Goal: Information Seeking & Learning: Compare options

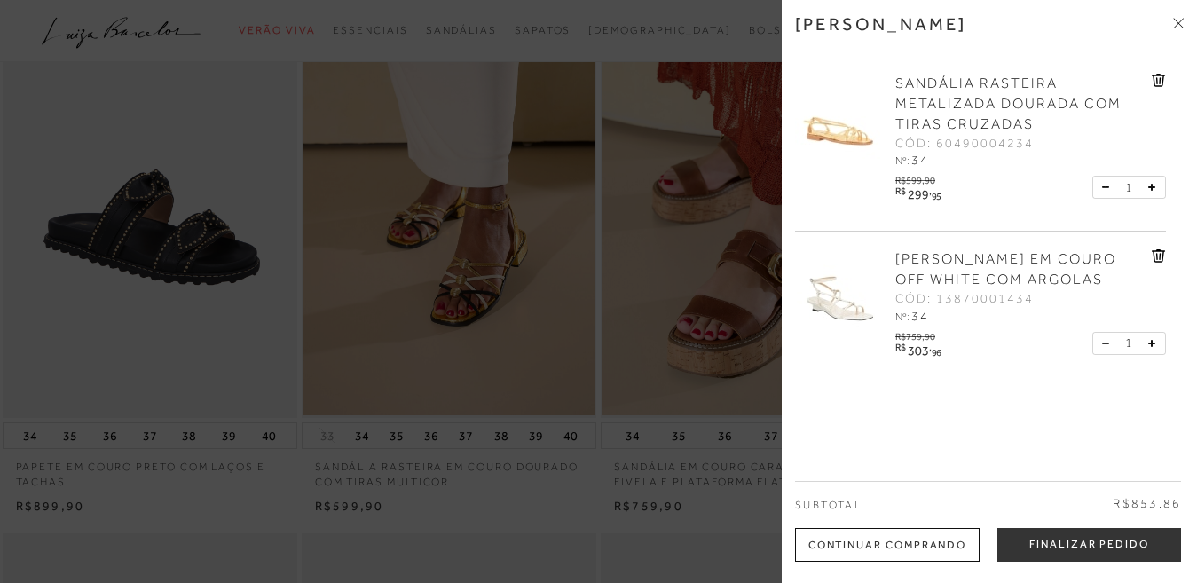
scroll to position [178, 0]
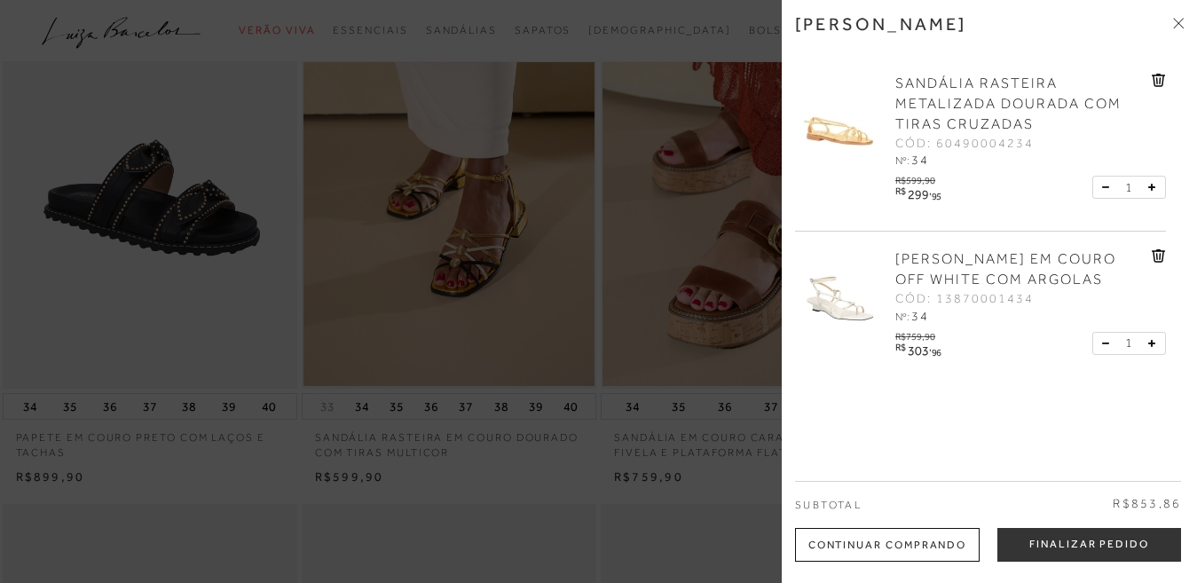
click at [975, 293] on span "CÓD: 13870001434" at bounding box center [964, 299] width 138 height 18
click at [930, 258] on span "SANDÁLIA ANABELA EM COURO OFF WHITE COM ARGOLAS" at bounding box center [1005, 269] width 221 height 36
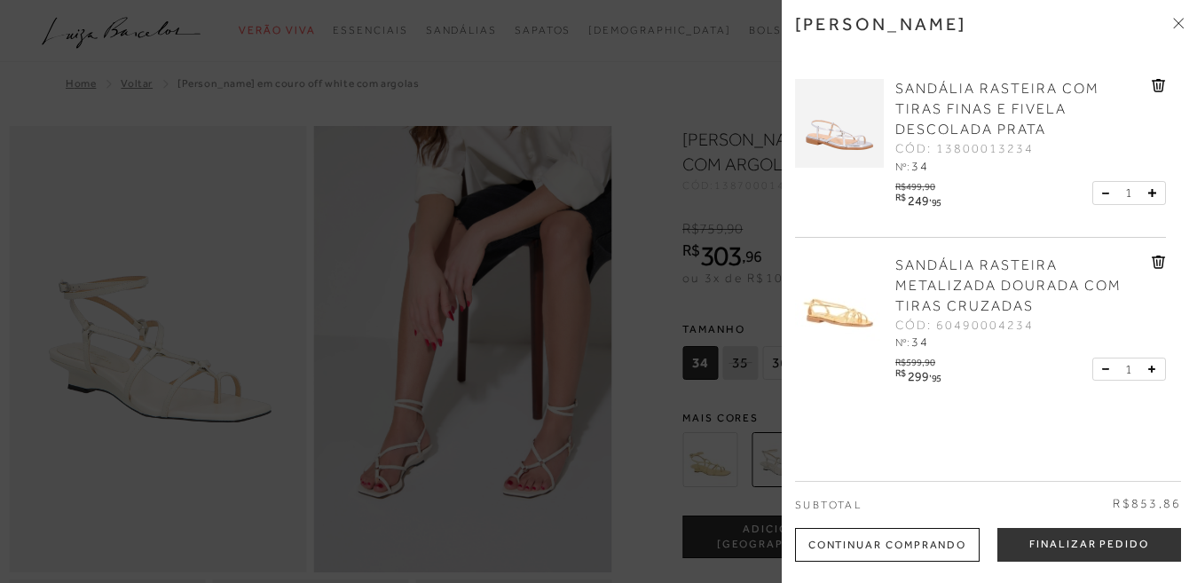
click at [643, 492] on div at bounding box center [598, 291] width 1197 height 583
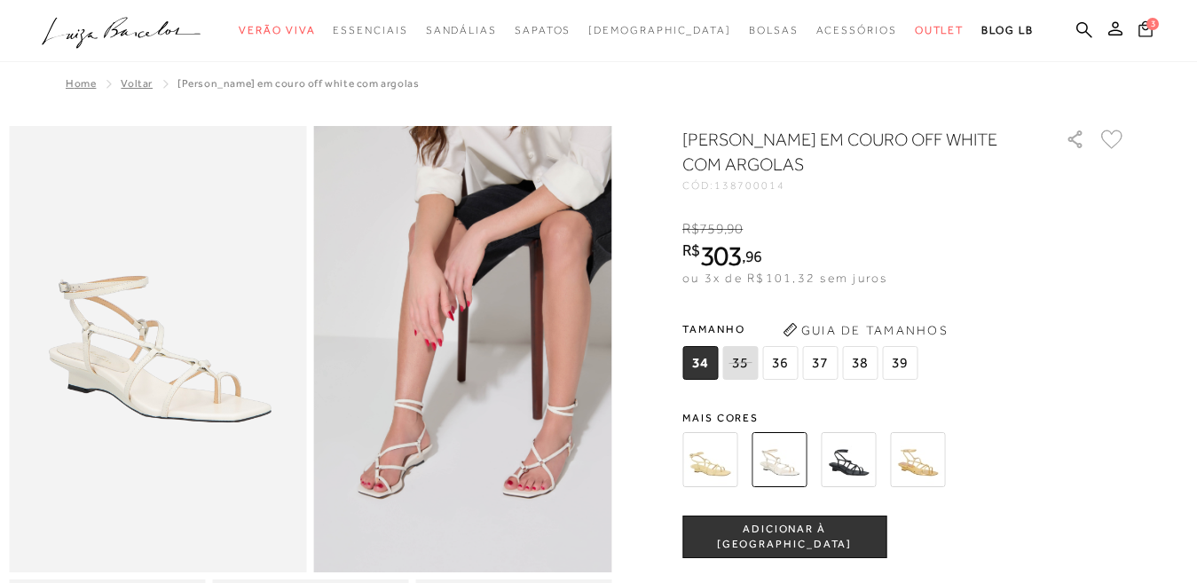
click at [1139, 22] on icon at bounding box center [1146, 28] width 14 height 16
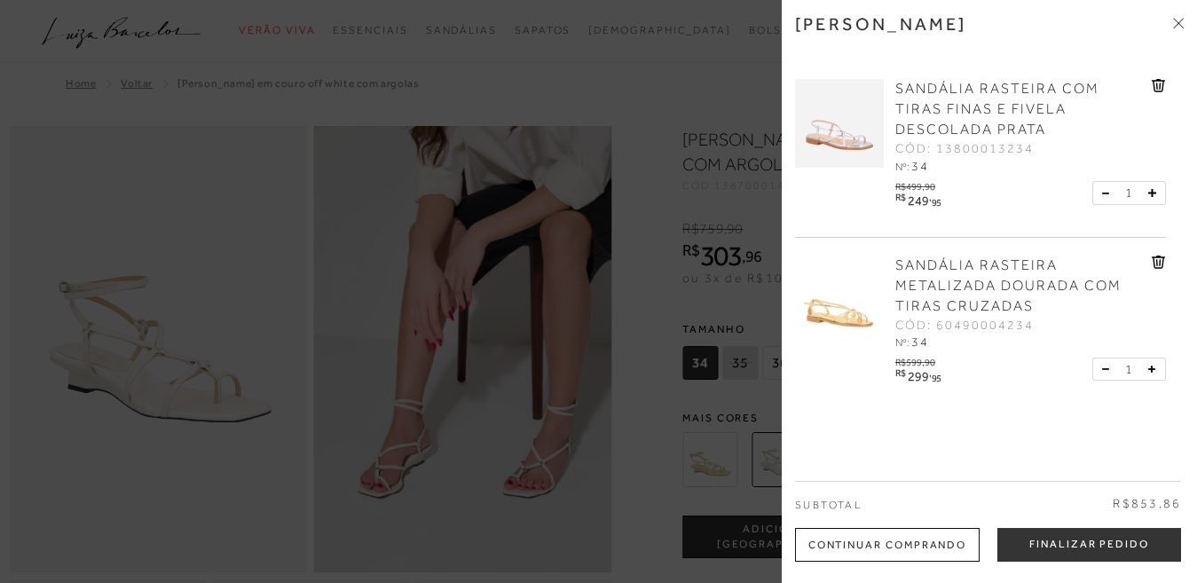
click at [845, 144] on img at bounding box center [839, 123] width 89 height 89
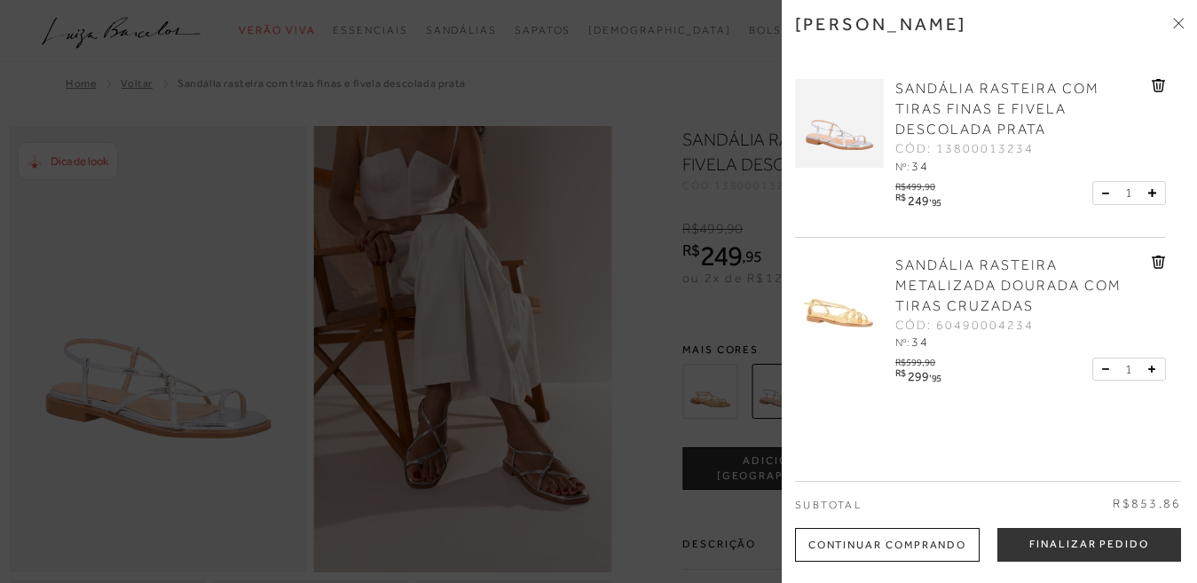
click at [273, 431] on div at bounding box center [598, 291] width 1197 height 583
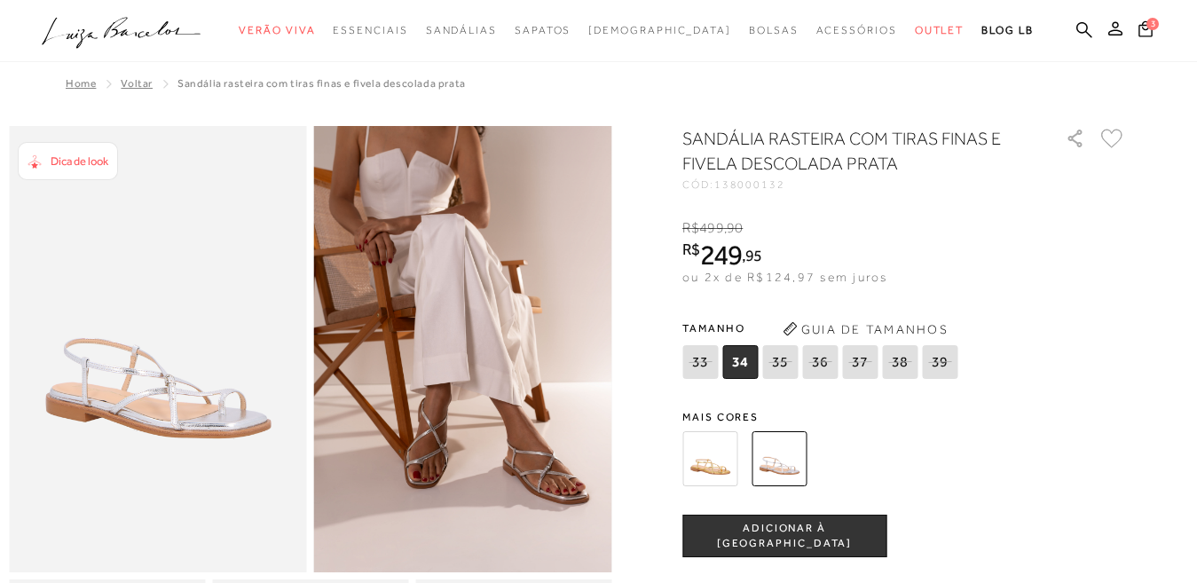
click at [728, 474] on img at bounding box center [709, 458] width 55 height 55
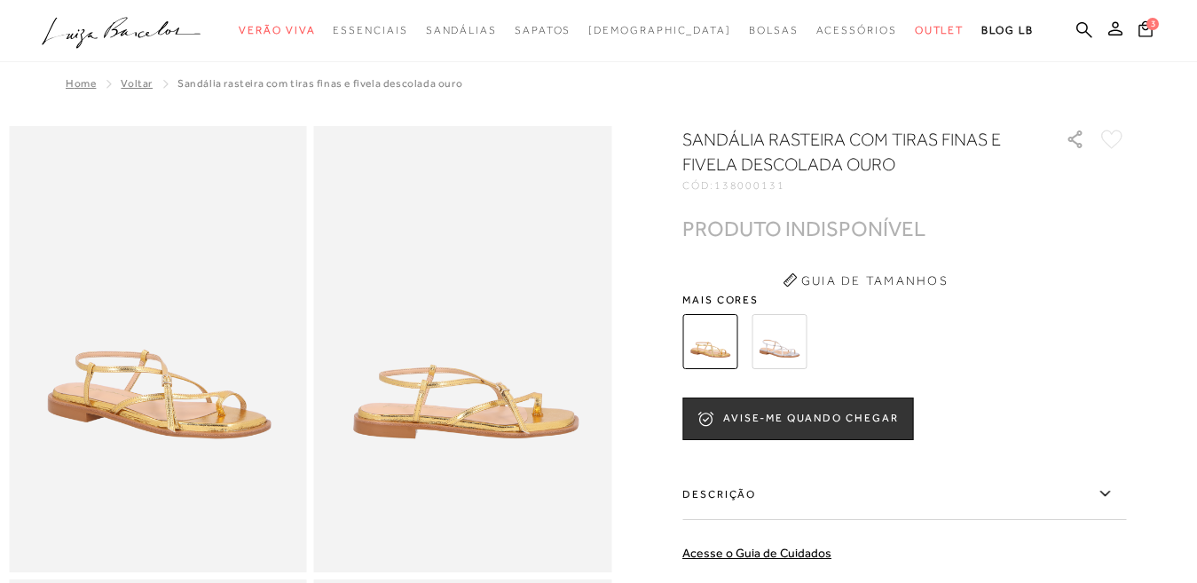
click at [779, 350] on img at bounding box center [779, 341] width 55 height 55
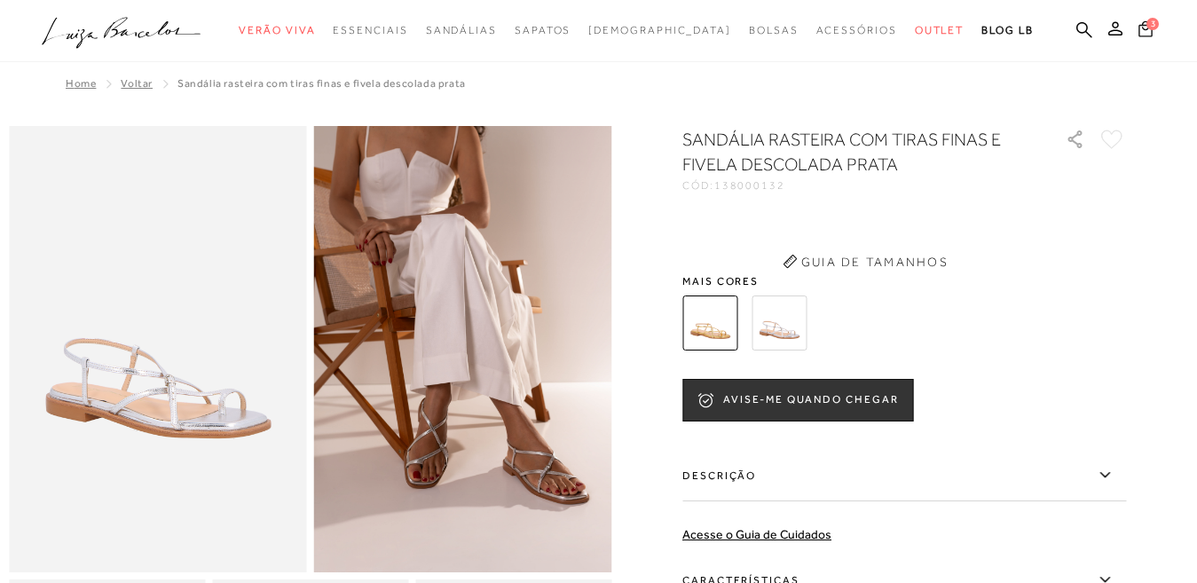
click at [1139, 34] on icon at bounding box center [1146, 28] width 14 height 17
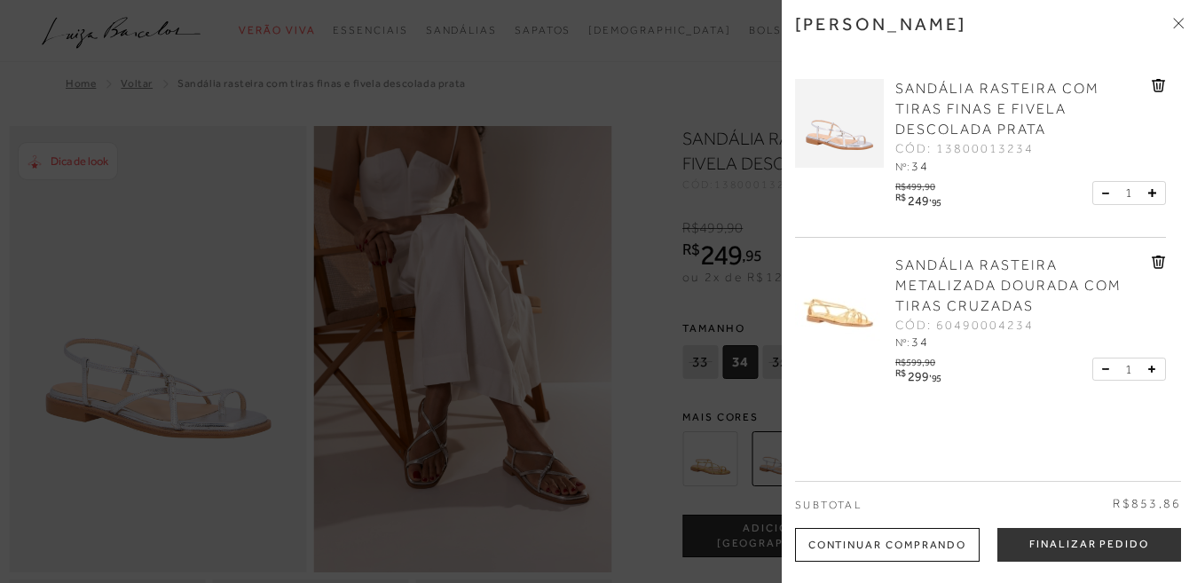
click at [837, 320] on img at bounding box center [839, 300] width 89 height 89
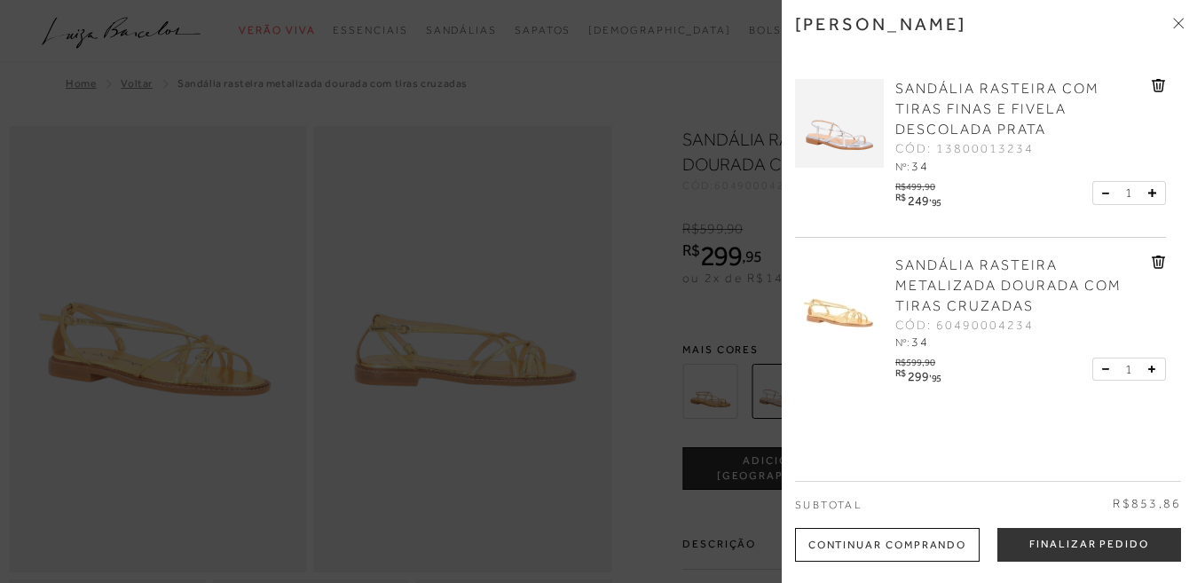
click at [351, 426] on div at bounding box center [598, 291] width 1197 height 583
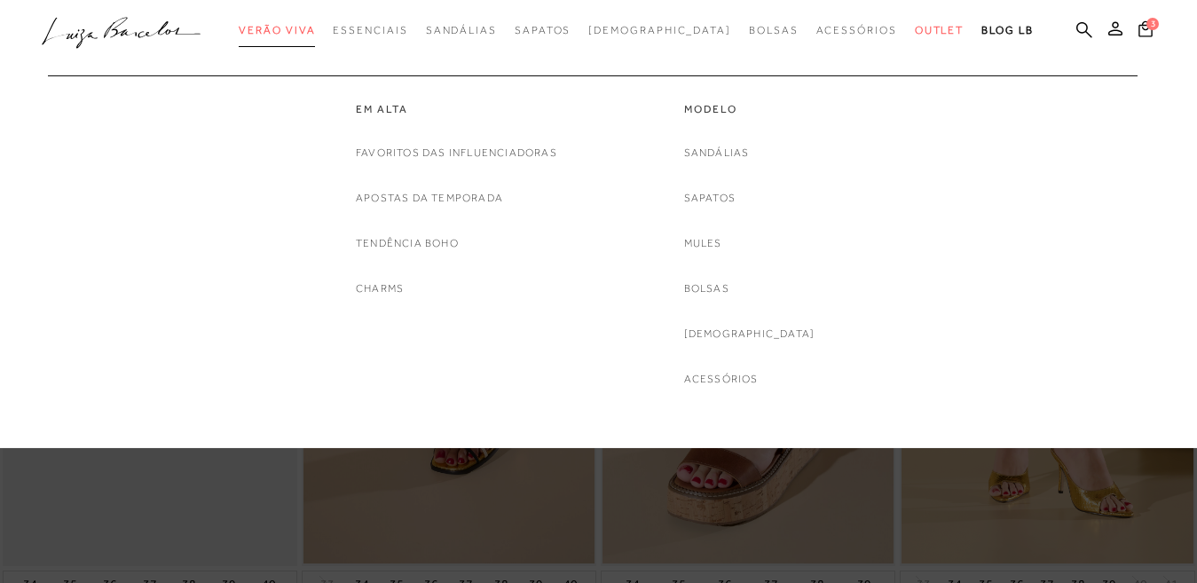
click at [315, 28] on span "Verão Viva" at bounding box center [277, 30] width 76 height 12
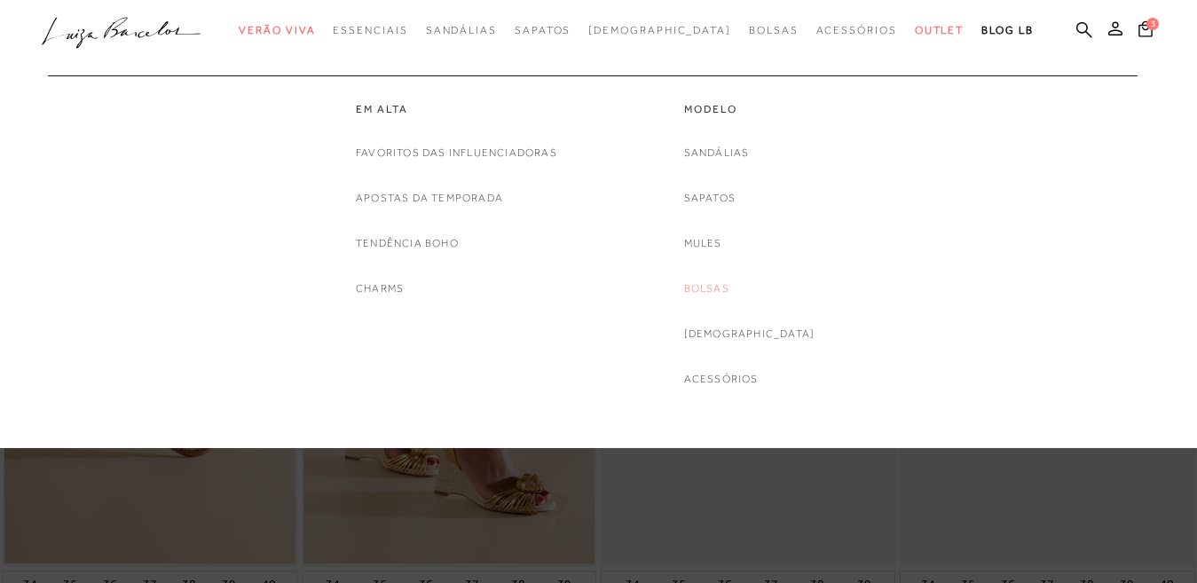
click at [730, 288] on link "Bolsas" at bounding box center [706, 289] width 45 height 19
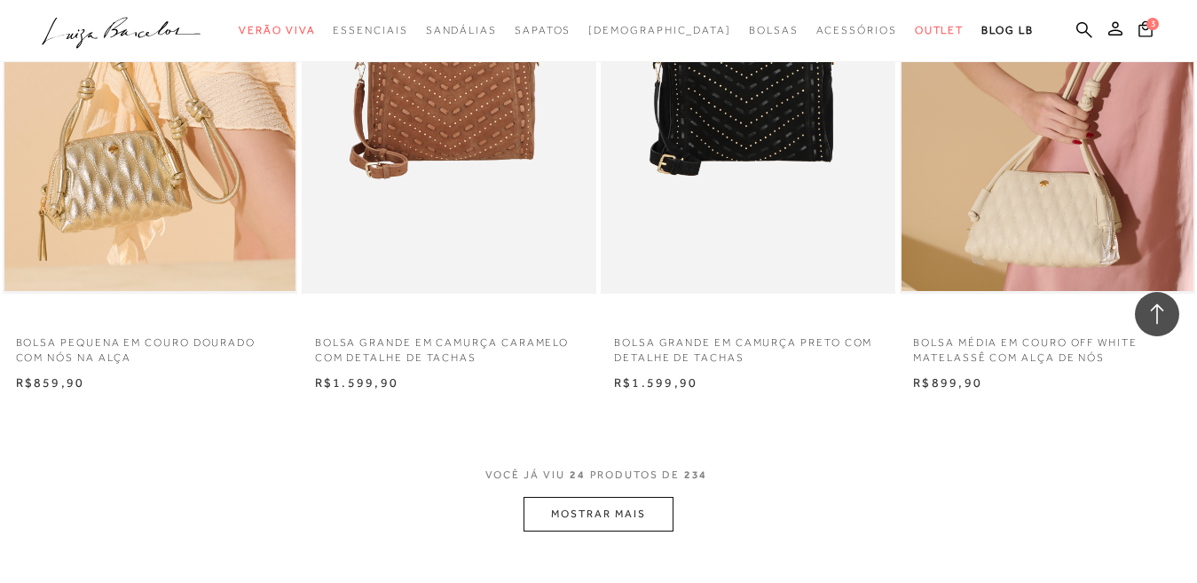
scroll to position [3195, 0]
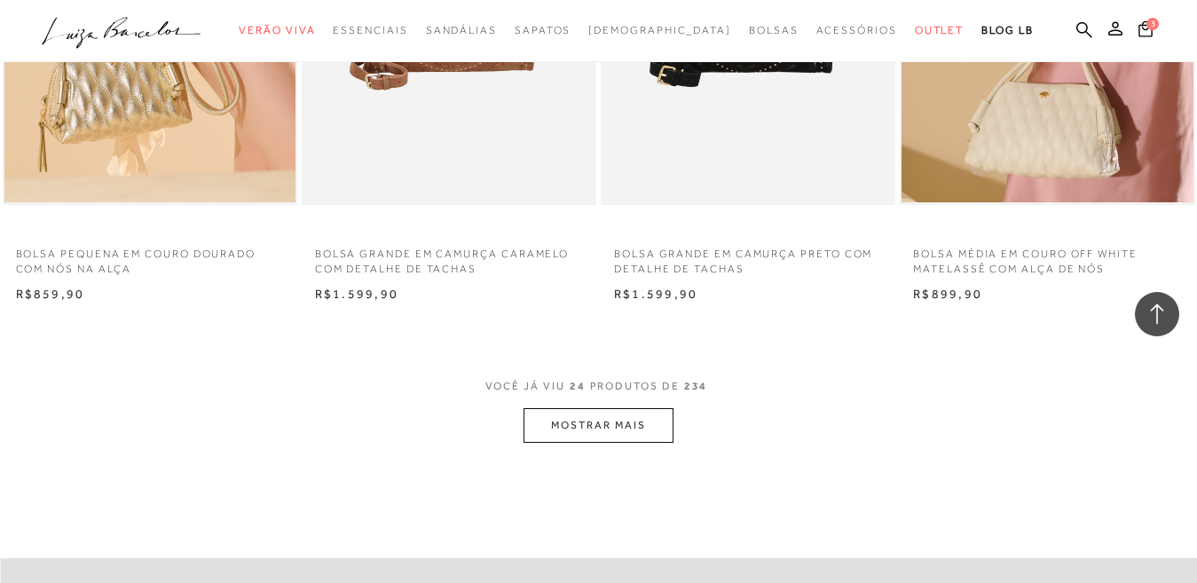
click at [563, 418] on button "MOSTRAR MAIS" at bounding box center [598, 425] width 149 height 35
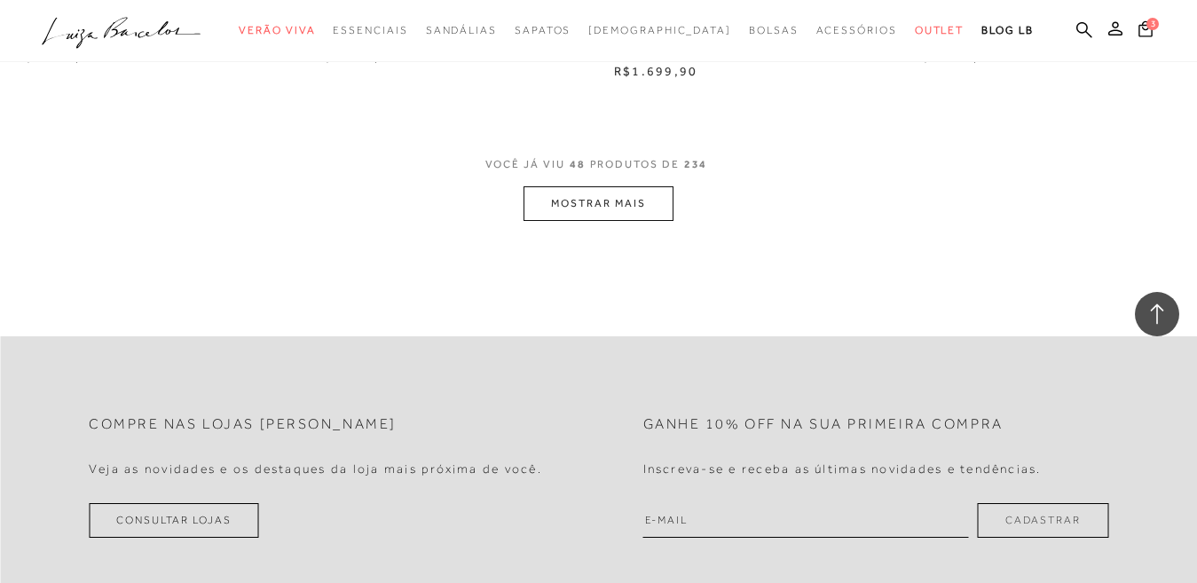
scroll to position [6834, 0]
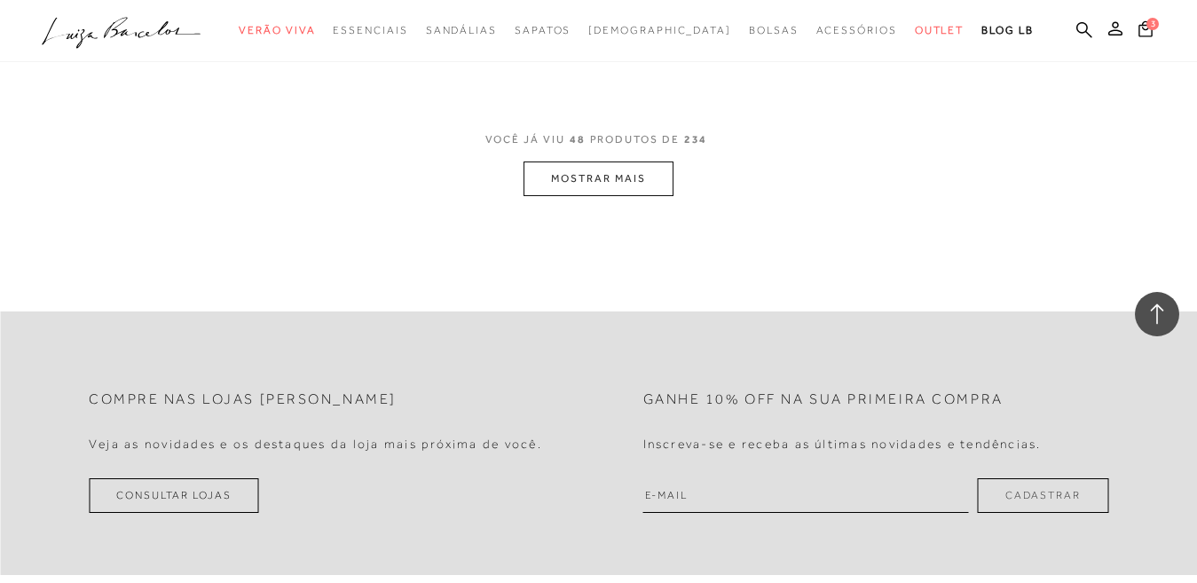
click at [568, 181] on button "MOSTRAR MAIS" at bounding box center [598, 179] width 149 height 35
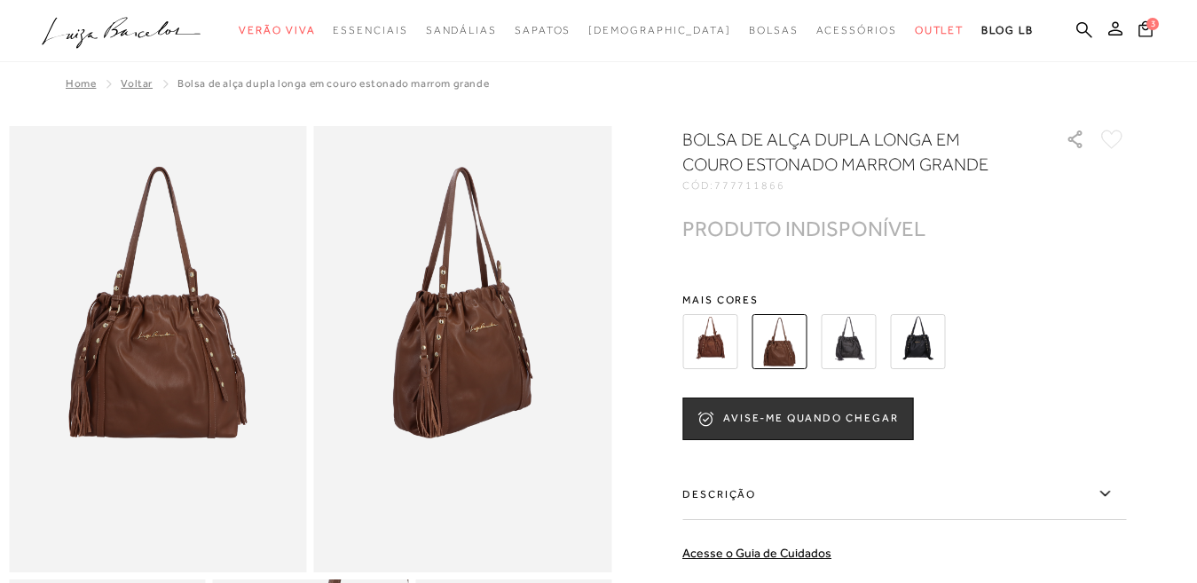
click at [474, 354] on img at bounding box center [463, 349] width 298 height 446
click at [862, 357] on img at bounding box center [848, 341] width 55 height 55
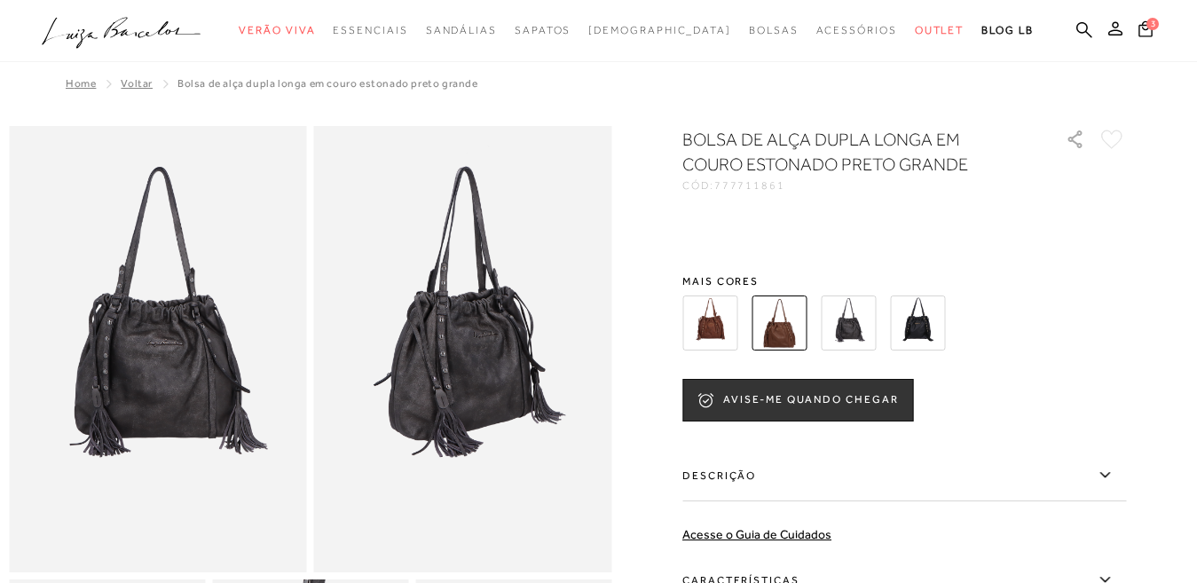
drag, startPoint x: 889, startPoint y: 350, endPoint x: 923, endPoint y: 345, distance: 34.0
click at [923, 345] on img at bounding box center [917, 323] width 55 height 55
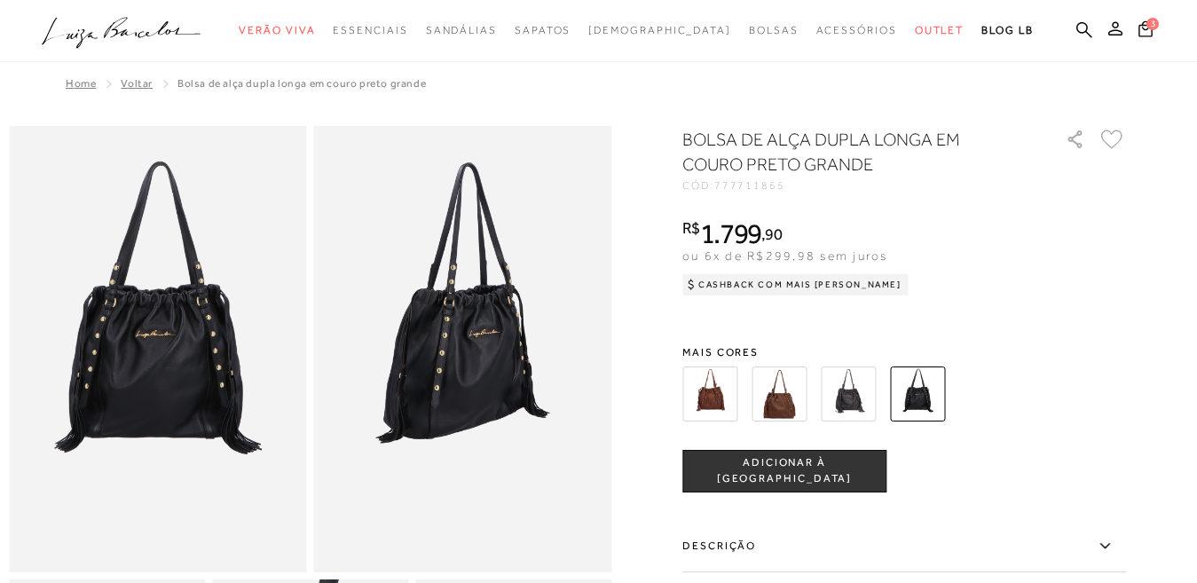
click at [449, 361] on img at bounding box center [463, 349] width 298 height 446
click at [170, 403] on img at bounding box center [158, 349] width 298 height 446
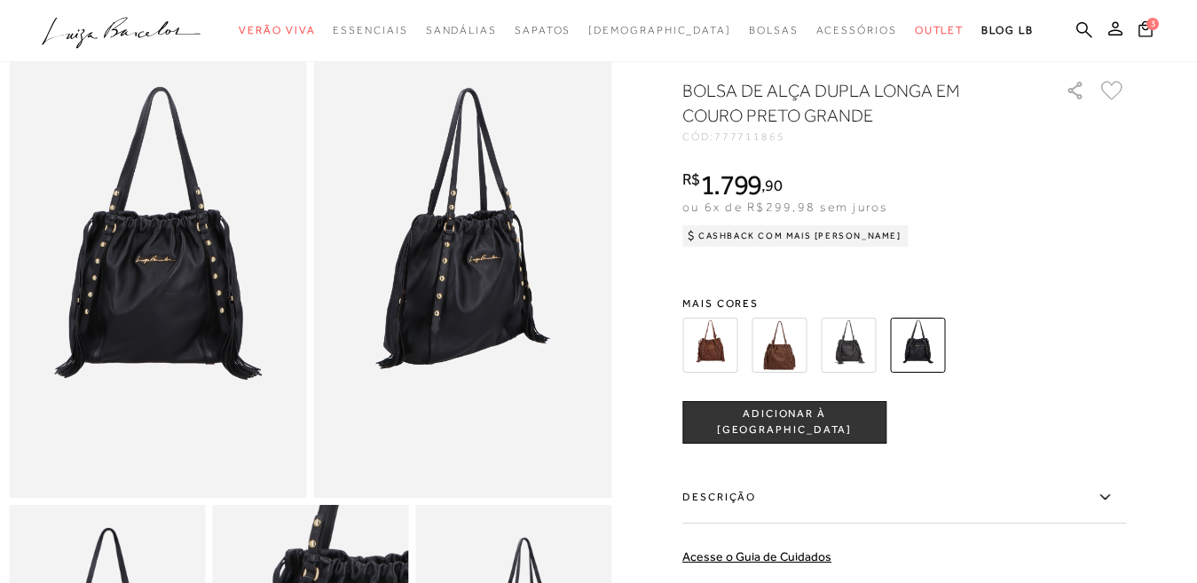
scroll to position [355, 0]
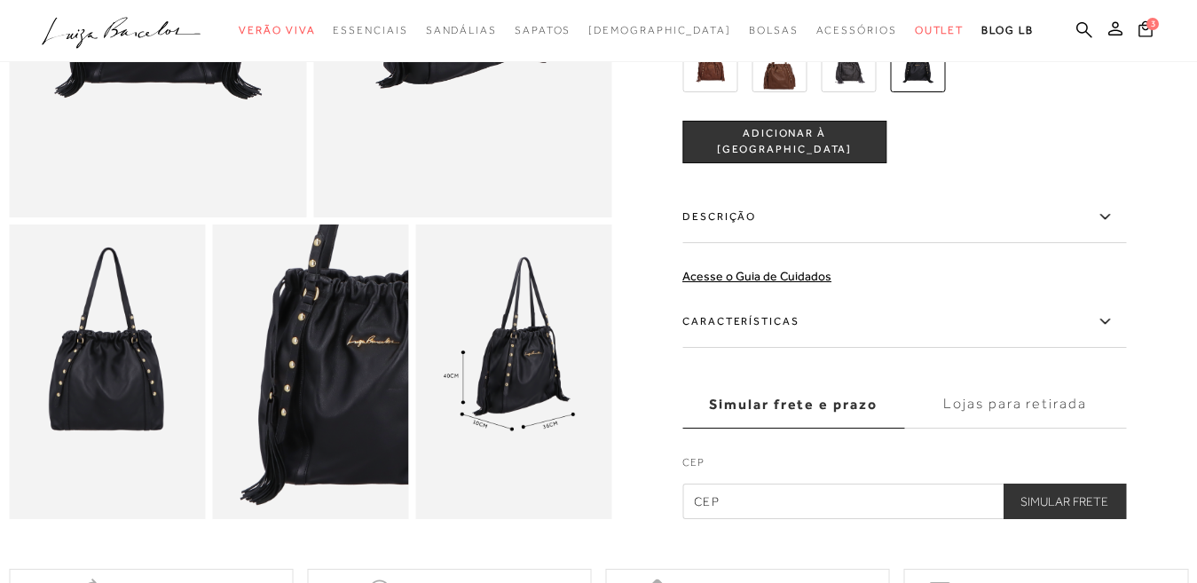
click at [394, 446] on img at bounding box center [310, 372] width 196 height 295
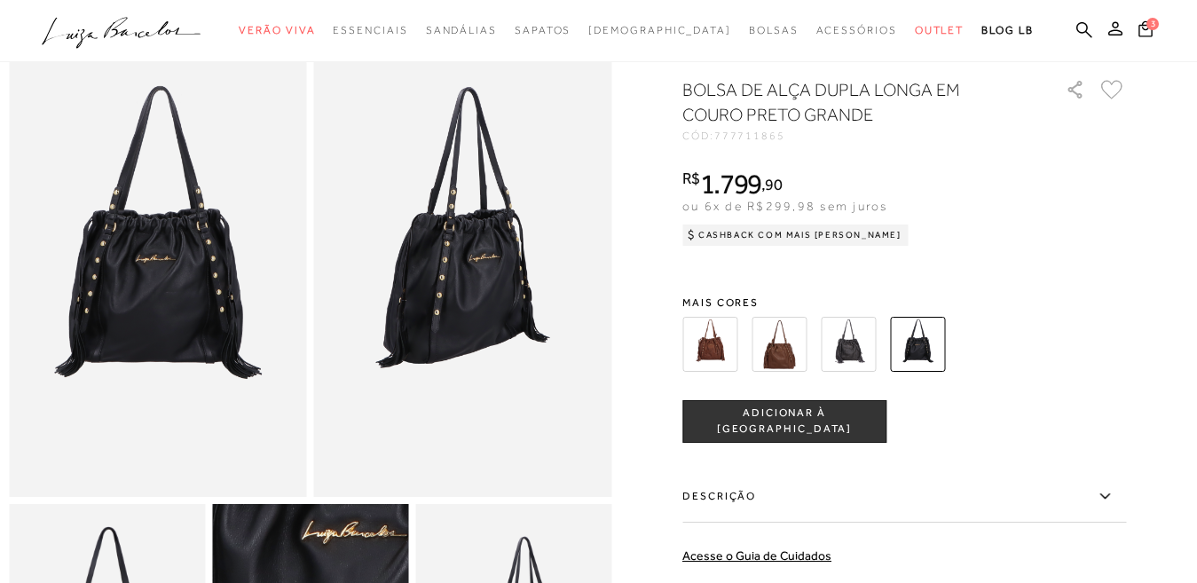
scroll to position [0, 0]
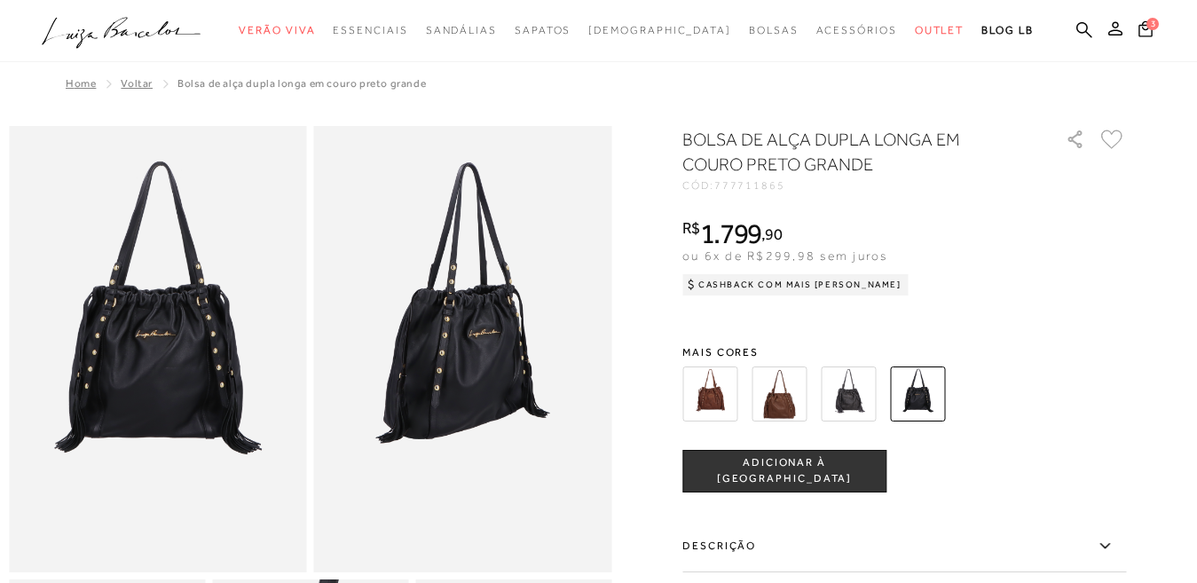
click at [194, 450] on img at bounding box center [158, 349] width 298 height 446
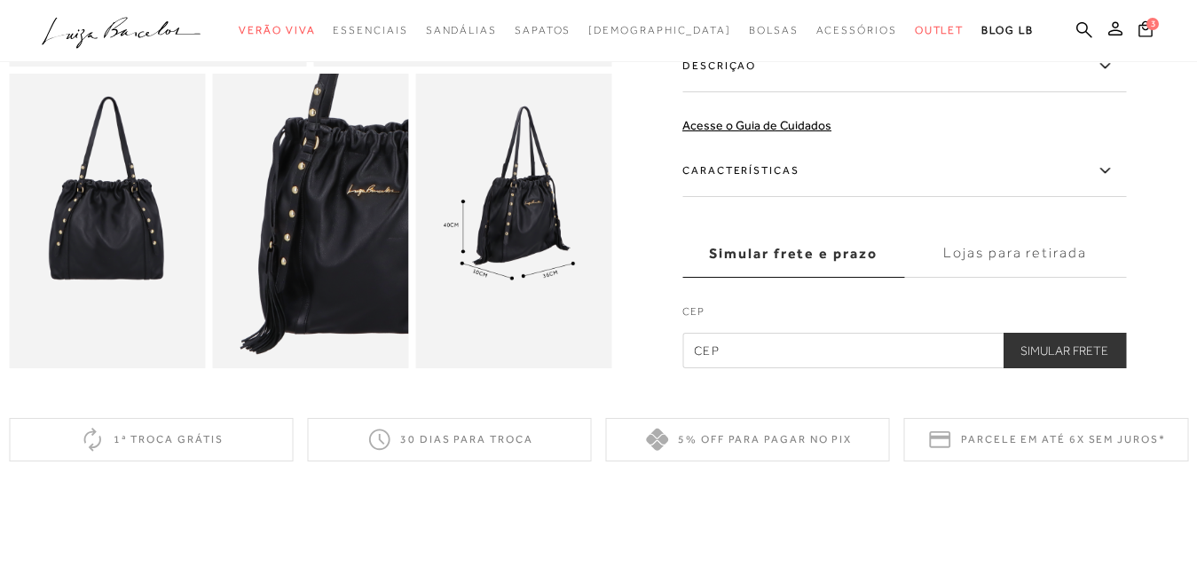
scroll to position [533, 0]
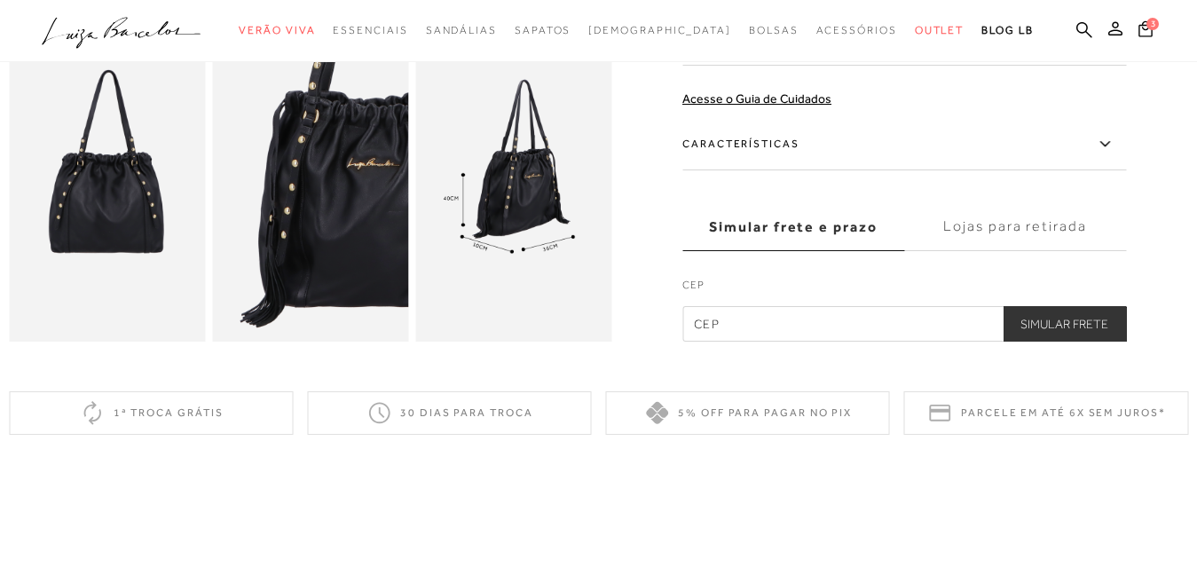
click at [997, 242] on label "Lojas para retirada" at bounding box center [1015, 227] width 222 height 48
click at [0, 0] on input "Lojas para retirada" at bounding box center [0, 0] width 0 height 0
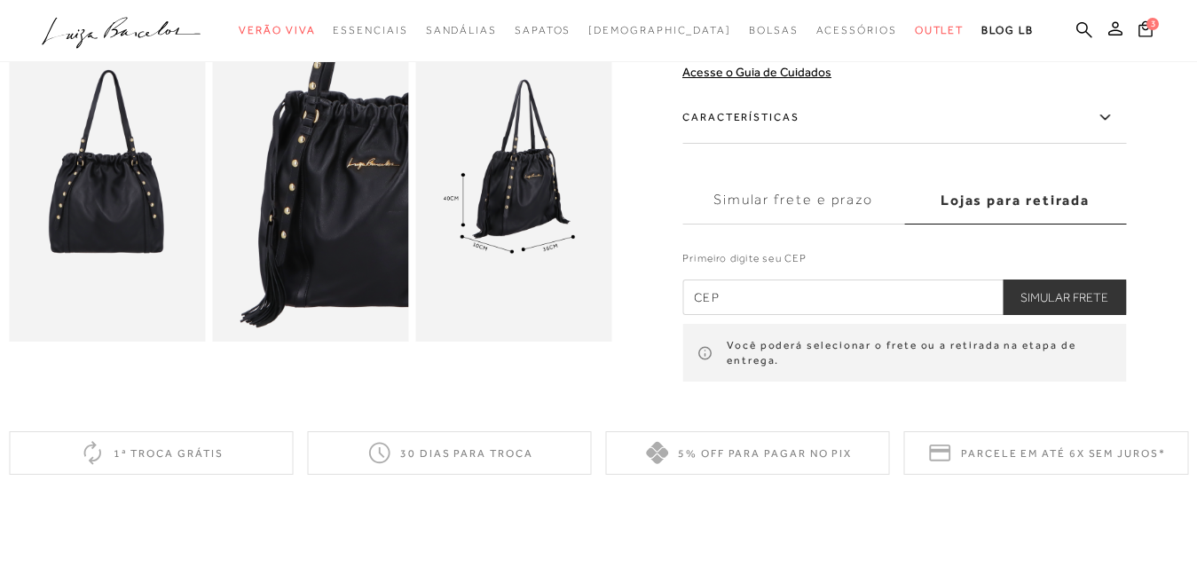
click at [738, 296] on input "text" at bounding box center [904, 298] width 444 height 36
type input "30421-296"
click at [1034, 294] on button "Simular Frete" at bounding box center [1064, 298] width 123 height 36
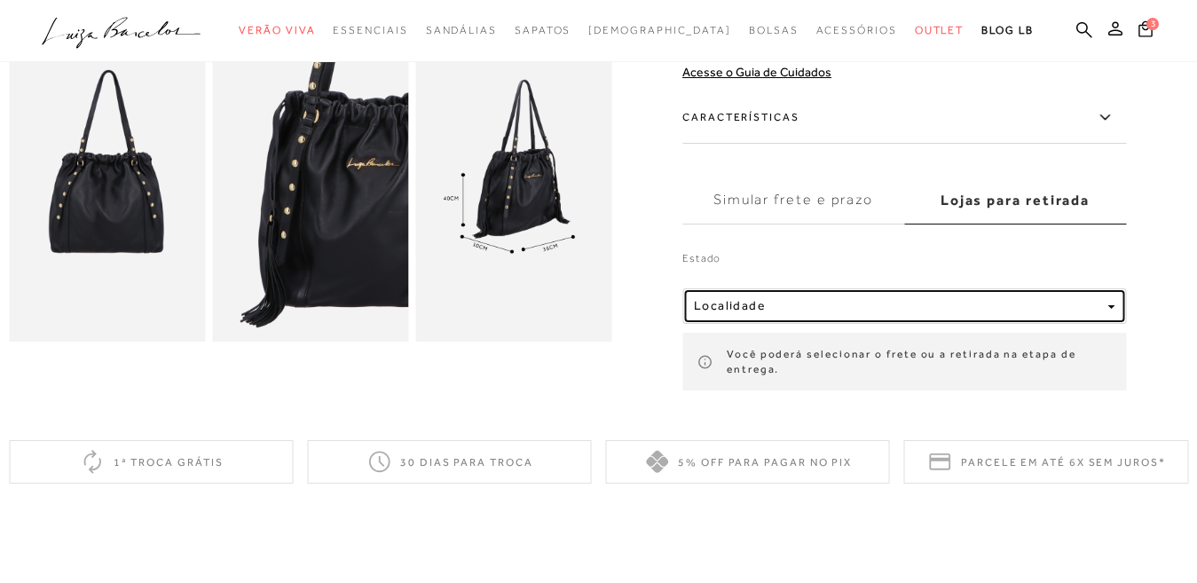
click at [1115, 308] on span "button" at bounding box center [1111, 307] width 7 height 4
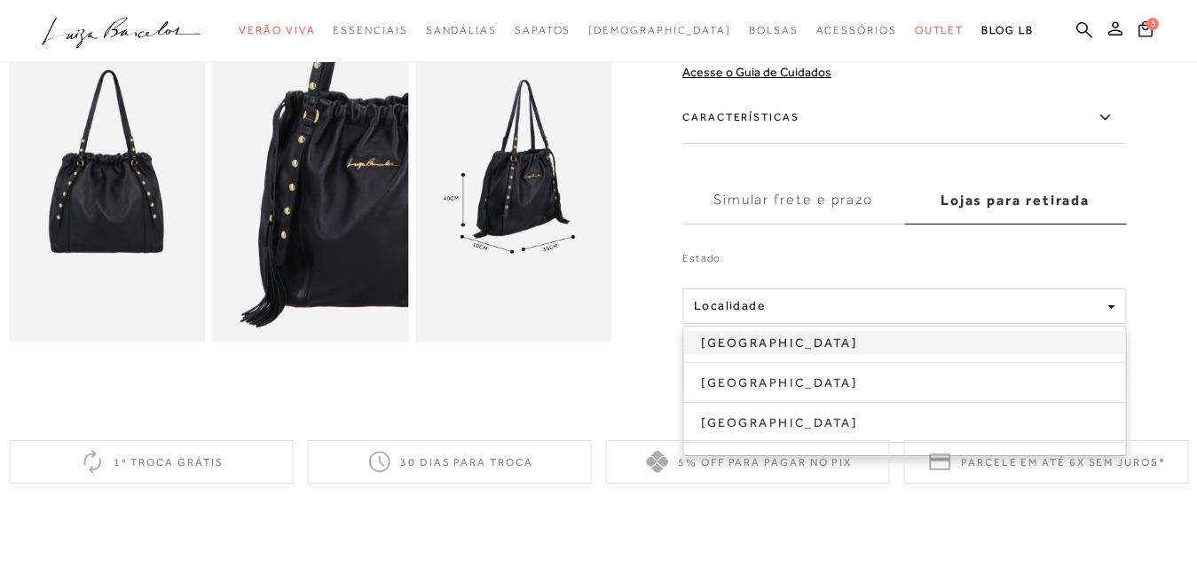
click at [733, 339] on link "[GEOGRAPHIC_DATA]" at bounding box center [904, 342] width 442 height 23
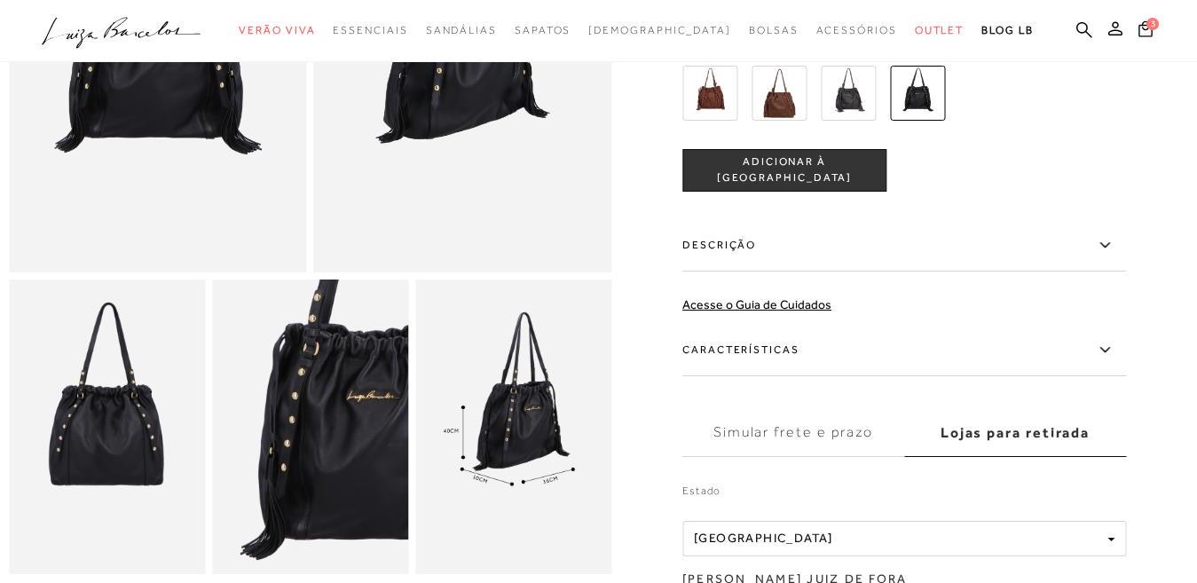
scroll to position [266, 0]
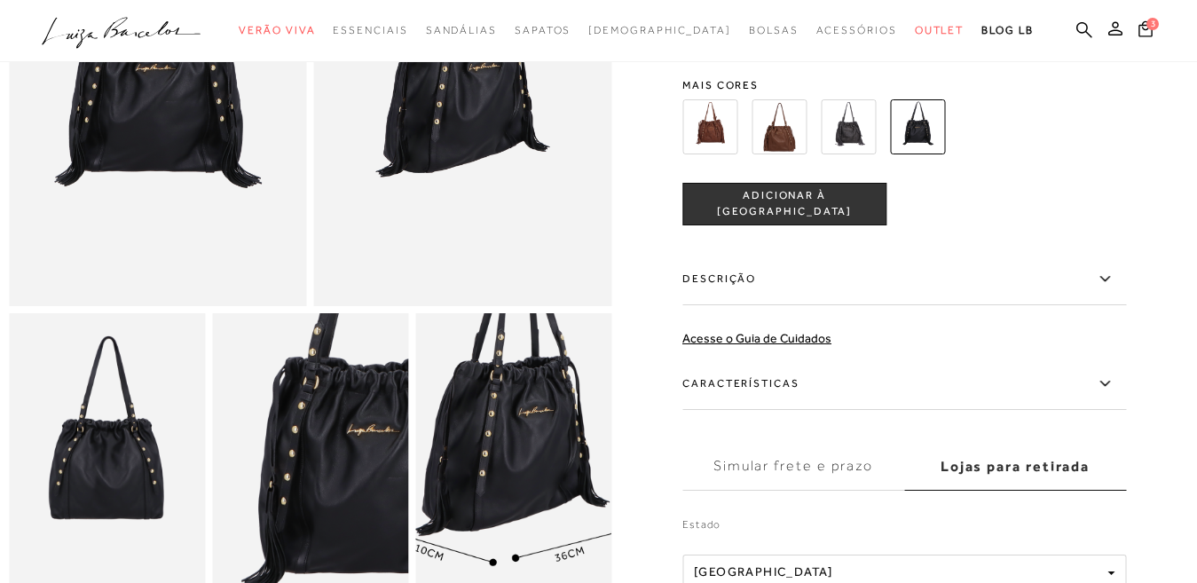
click at [536, 489] on img at bounding box center [496, 448] width 392 height 588
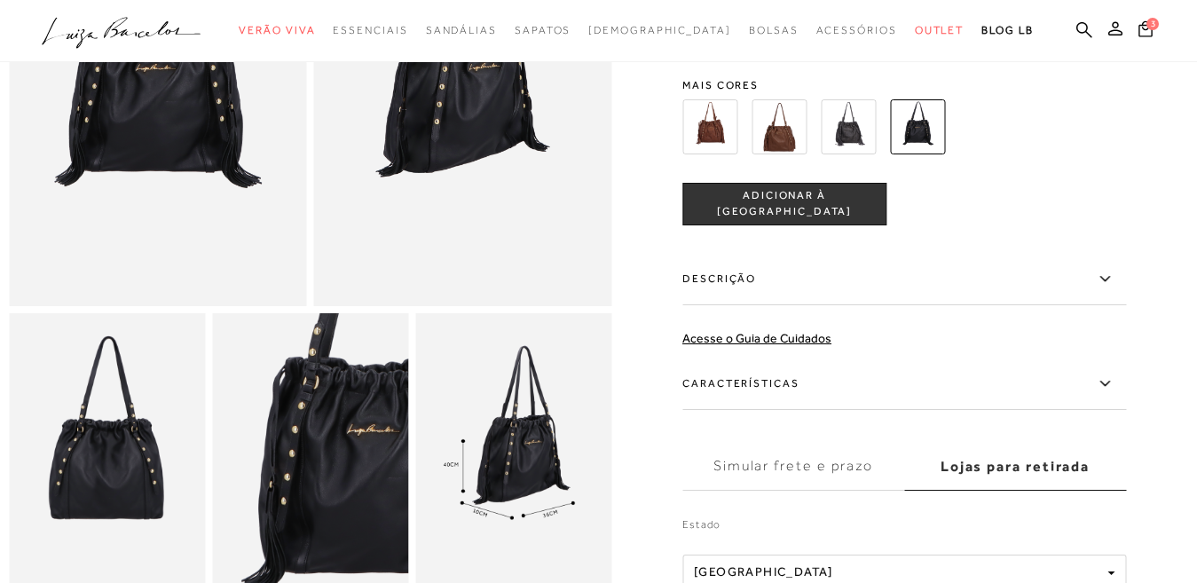
click at [711, 128] on img at bounding box center [709, 126] width 55 height 55
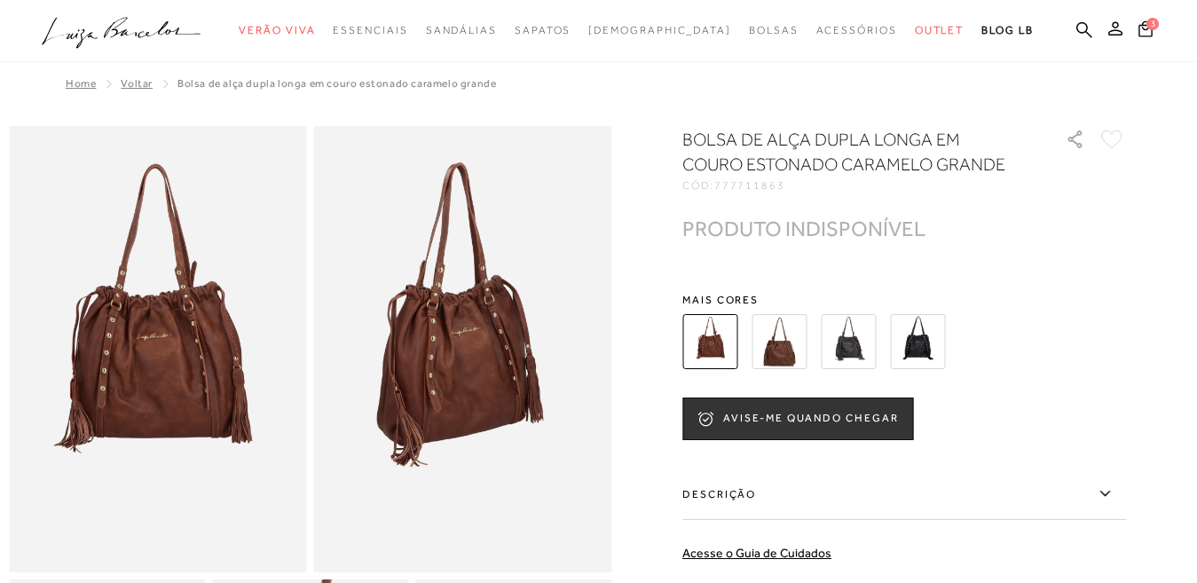
click at [937, 350] on img at bounding box center [917, 341] width 55 height 55
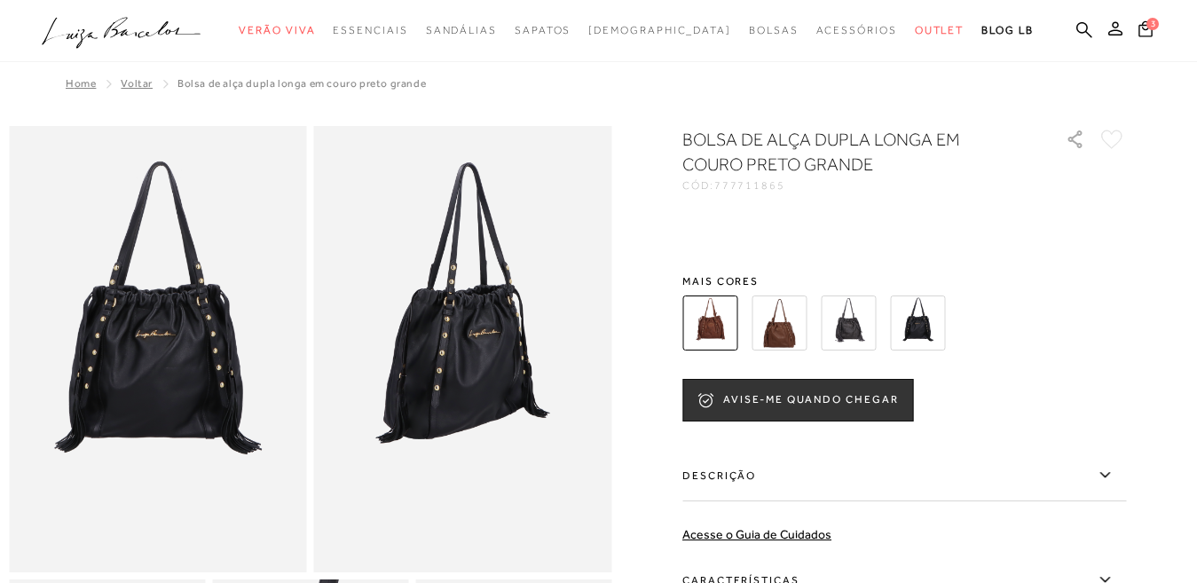
click at [487, 350] on img at bounding box center [463, 349] width 298 height 446
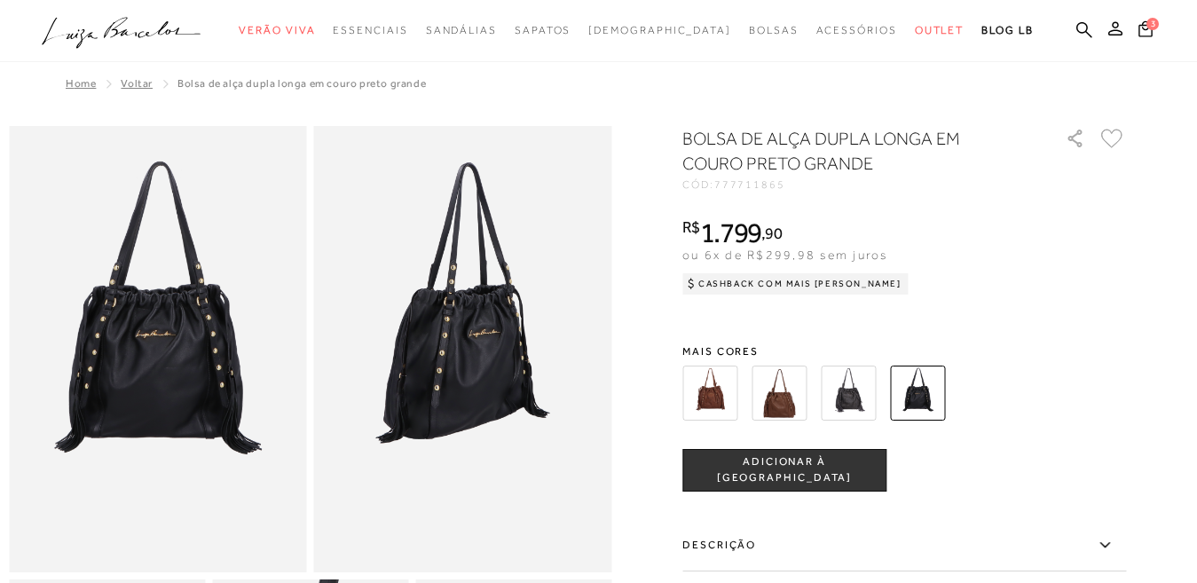
click at [487, 350] on img at bounding box center [463, 349] width 298 height 446
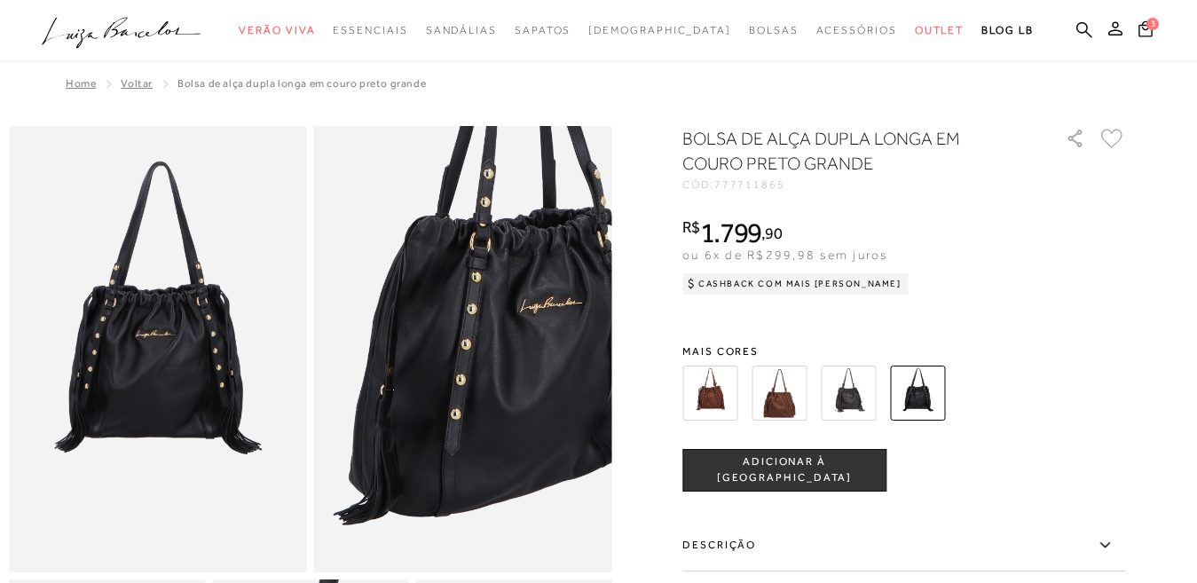
click at [421, 367] on img at bounding box center [507, 338] width 596 height 894
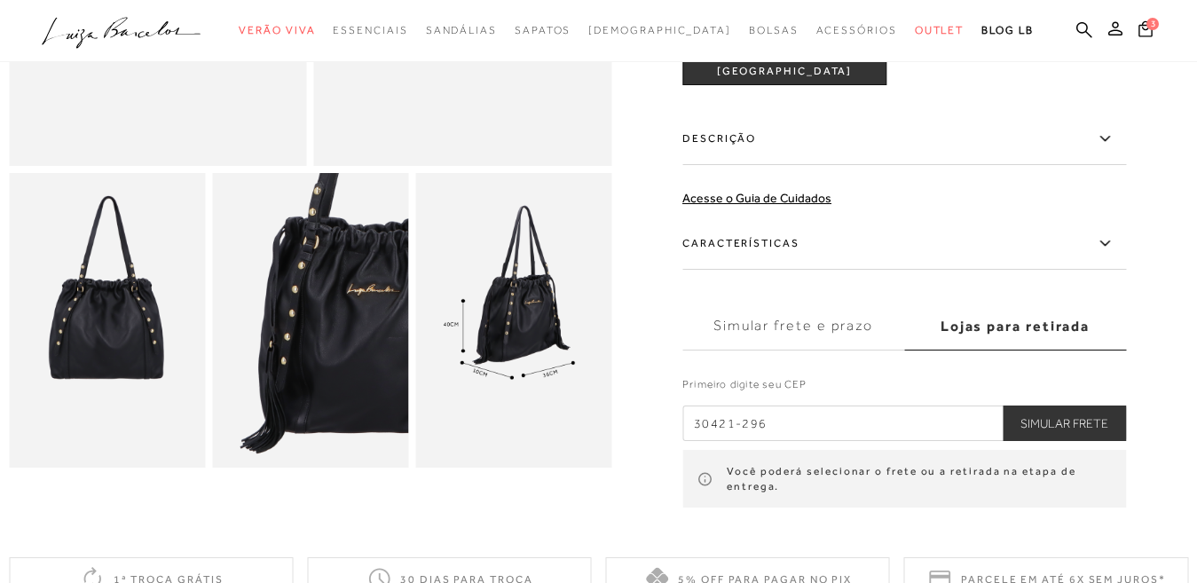
scroll to position [621, 0]
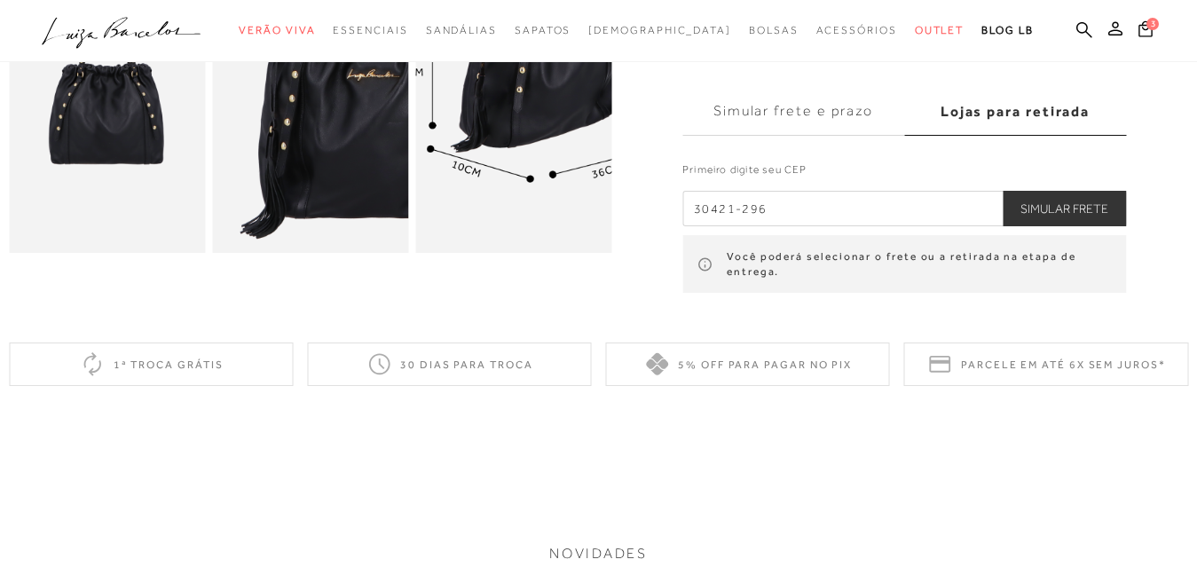
click at [498, 163] on img at bounding box center [533, 64] width 392 height 588
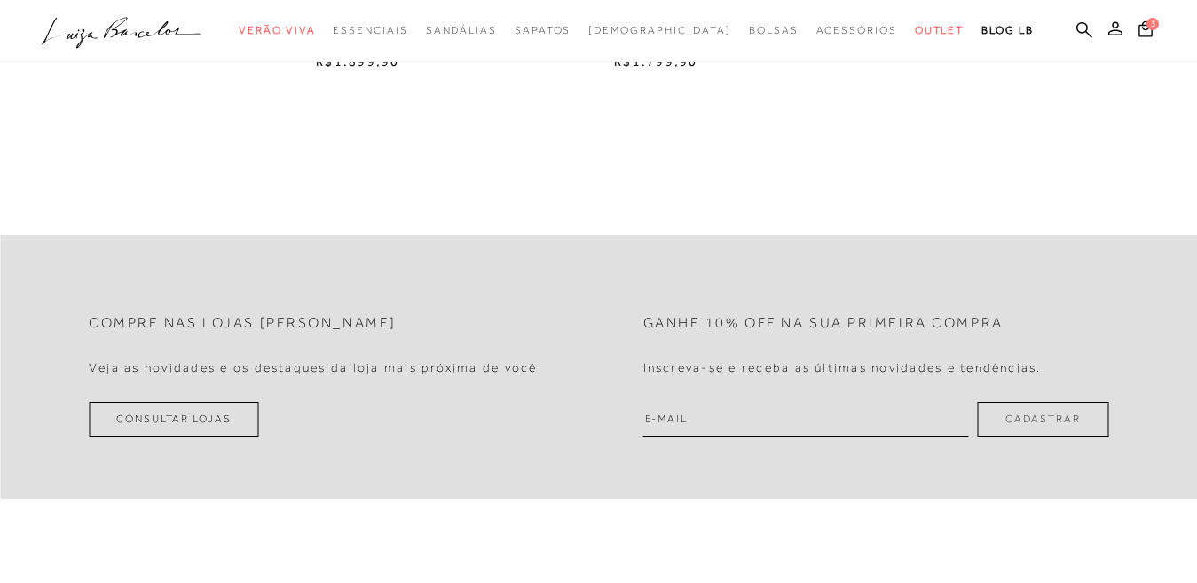
scroll to position [1686, 0]
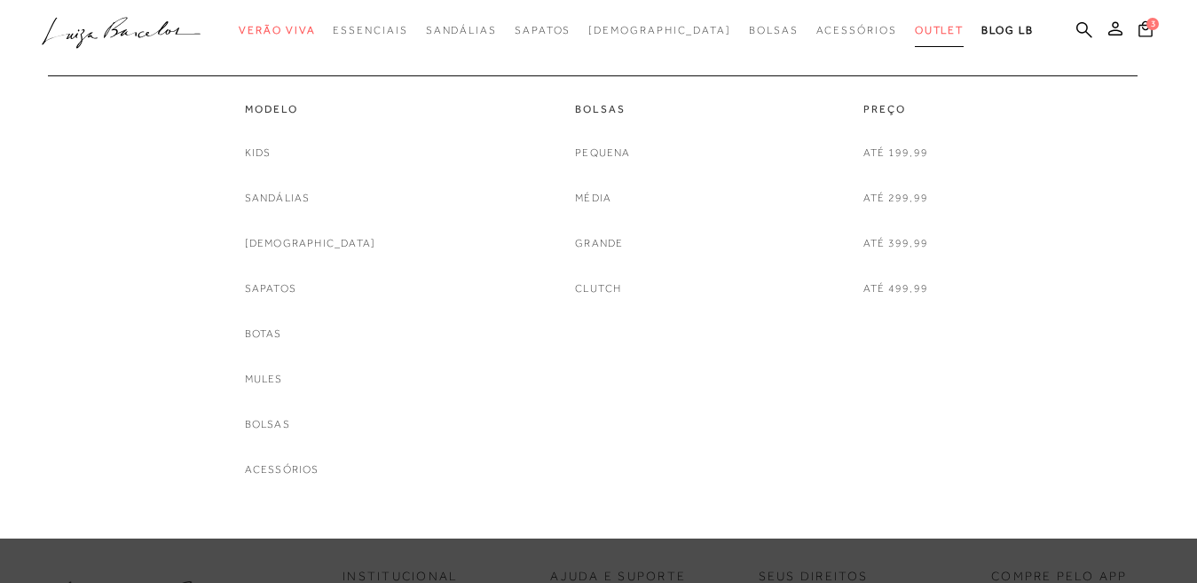
click at [915, 23] on link "Outlet" at bounding box center [940, 30] width 50 height 33
click at [888, 288] on link "Até 499,99" at bounding box center [896, 289] width 65 height 19
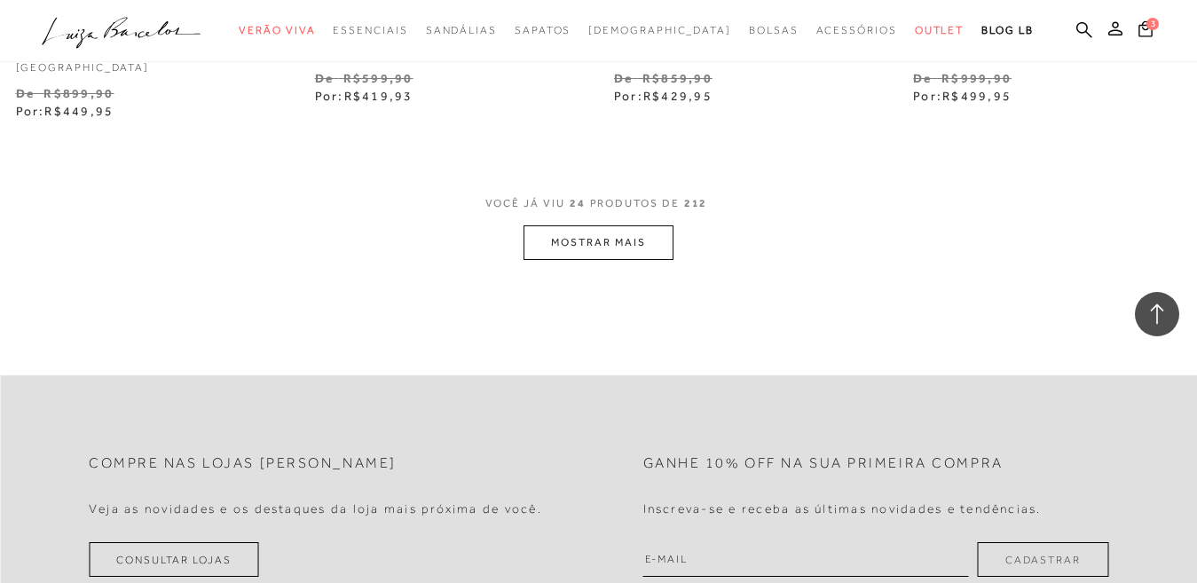
scroll to position [3461, 0]
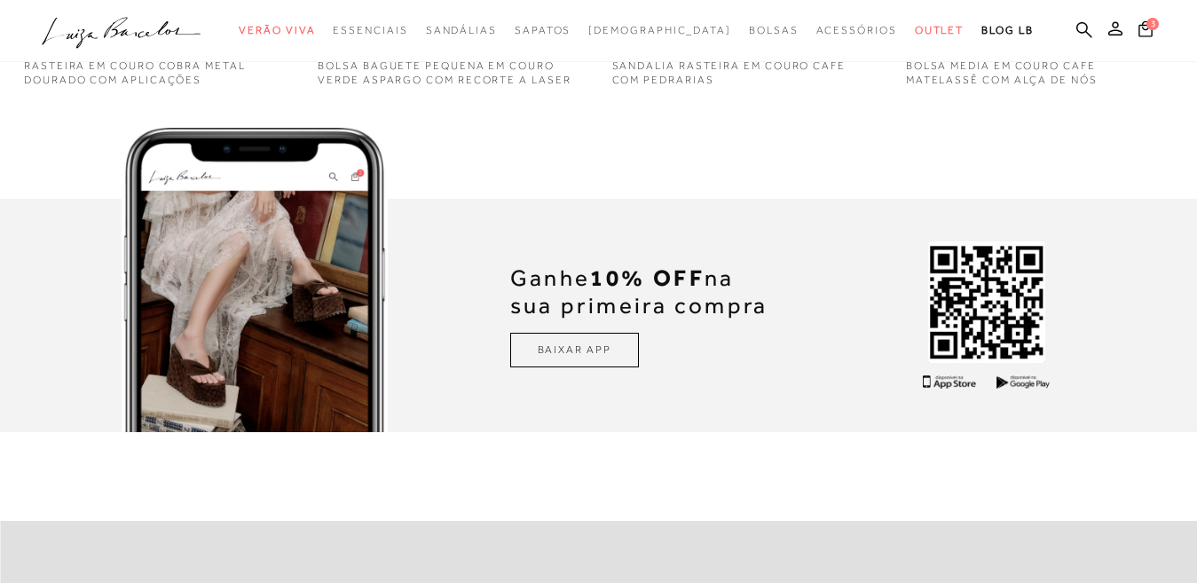
scroll to position [4881, 0]
